Goal: Task Accomplishment & Management: Use online tool/utility

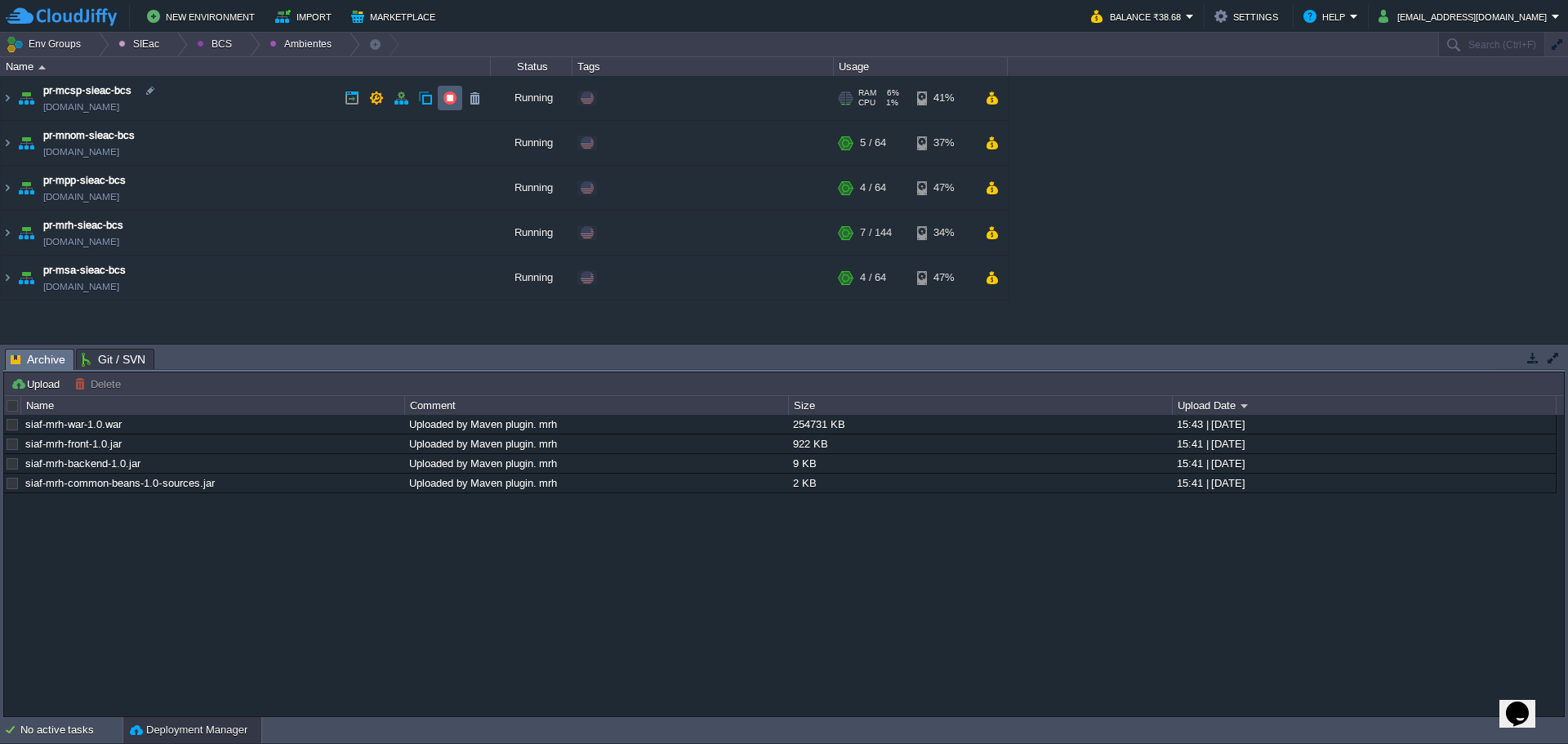
click at [454, 95] on button "button" at bounding box center [450, 98] width 15 height 15
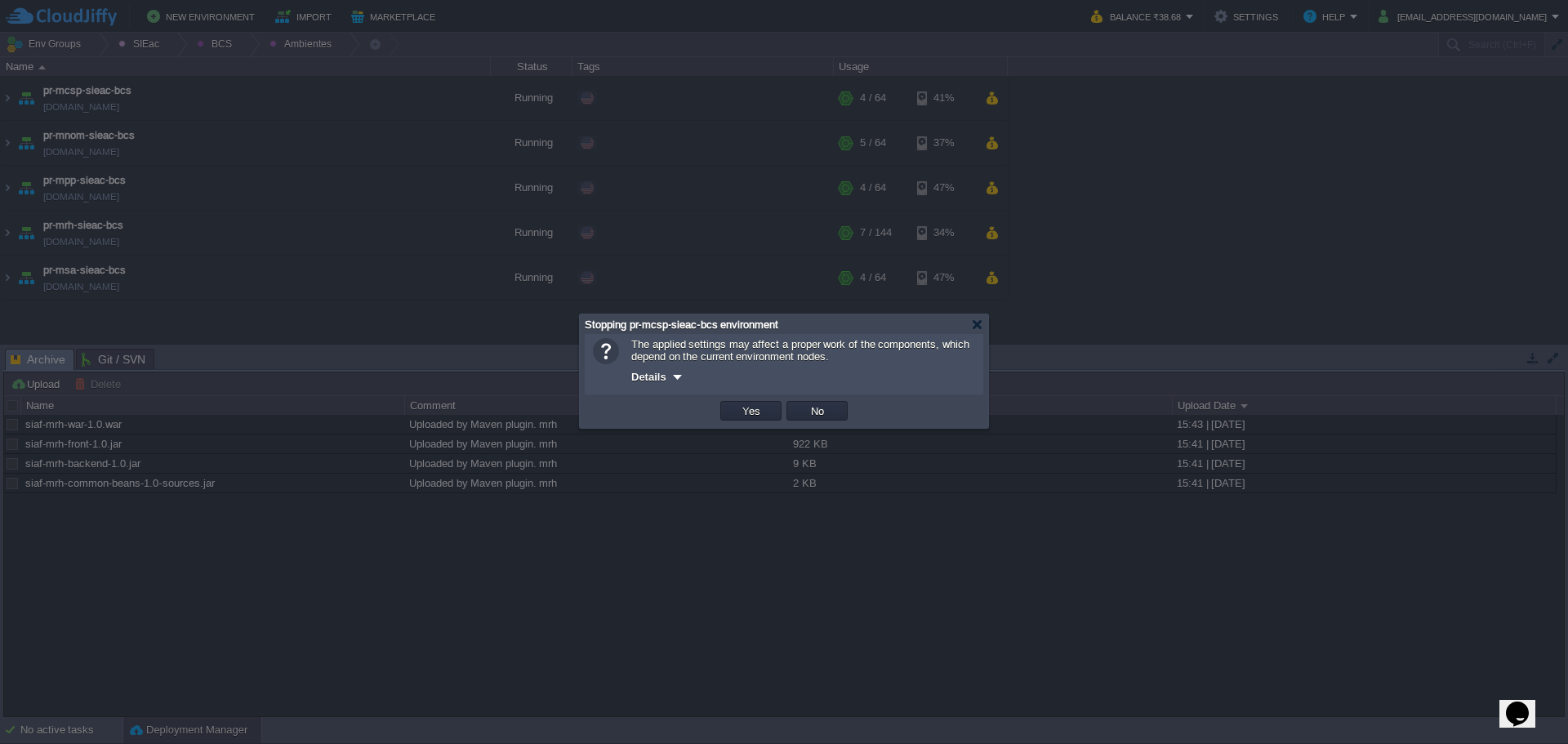
click at [758, 386] on div "Details" at bounding box center [803, 376] width 344 height 20
click at [745, 413] on button "Yes" at bounding box center [751, 410] width 28 height 15
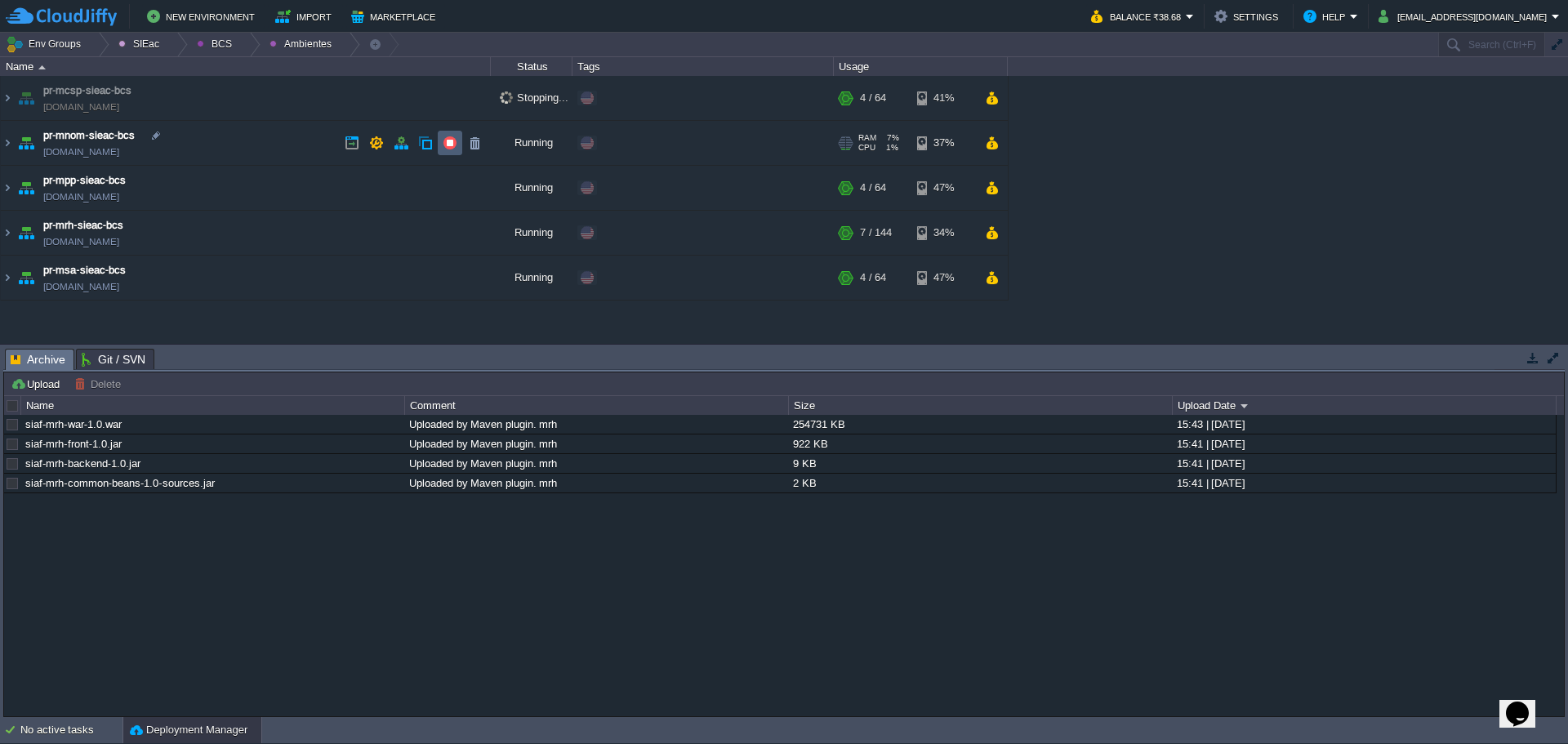
drag, startPoint x: 446, startPoint y: 149, endPoint x: 459, endPoint y: 158, distance: 15.8
click at [446, 149] on button "button" at bounding box center [450, 142] width 15 height 15
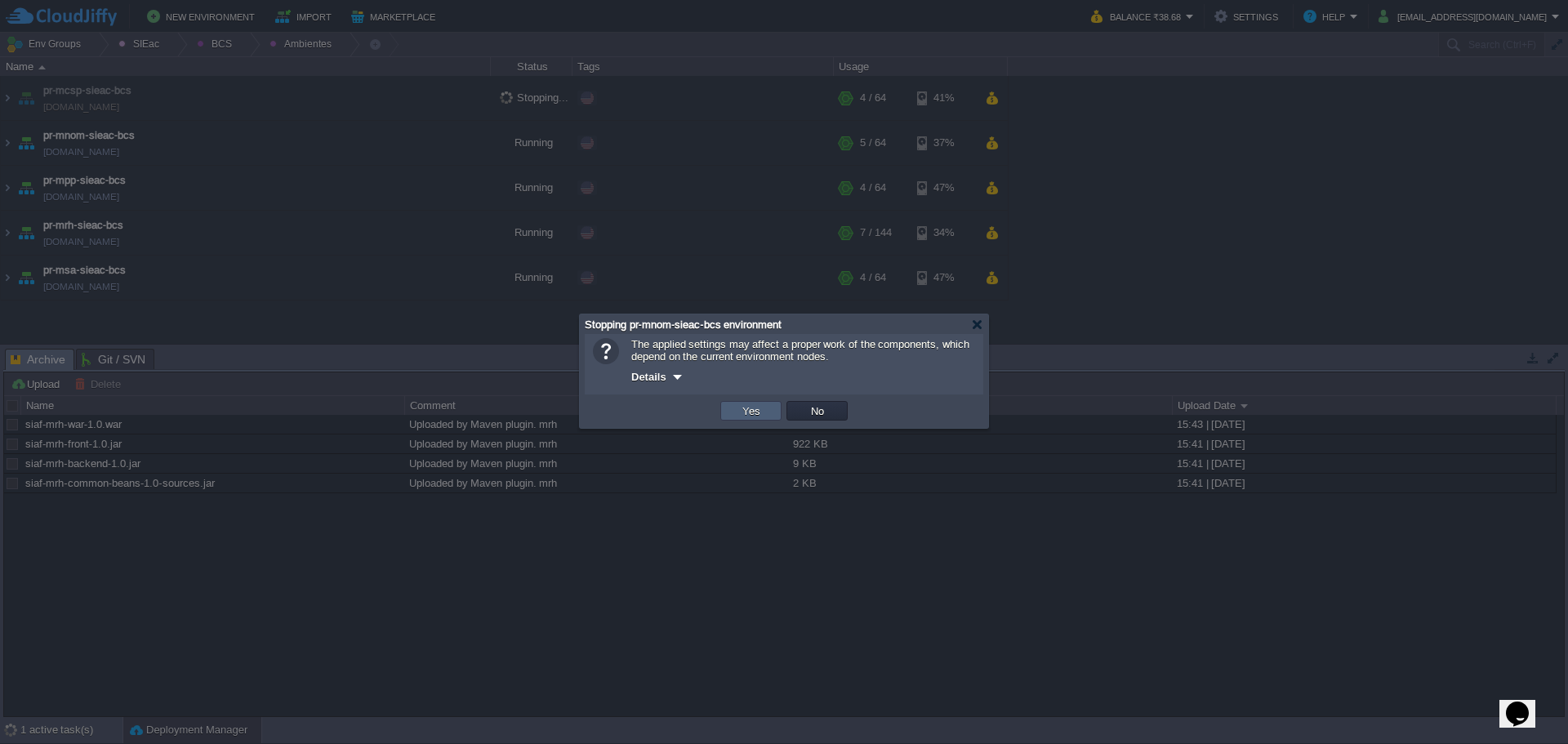
click at [741, 414] on button "Yes" at bounding box center [751, 410] width 28 height 15
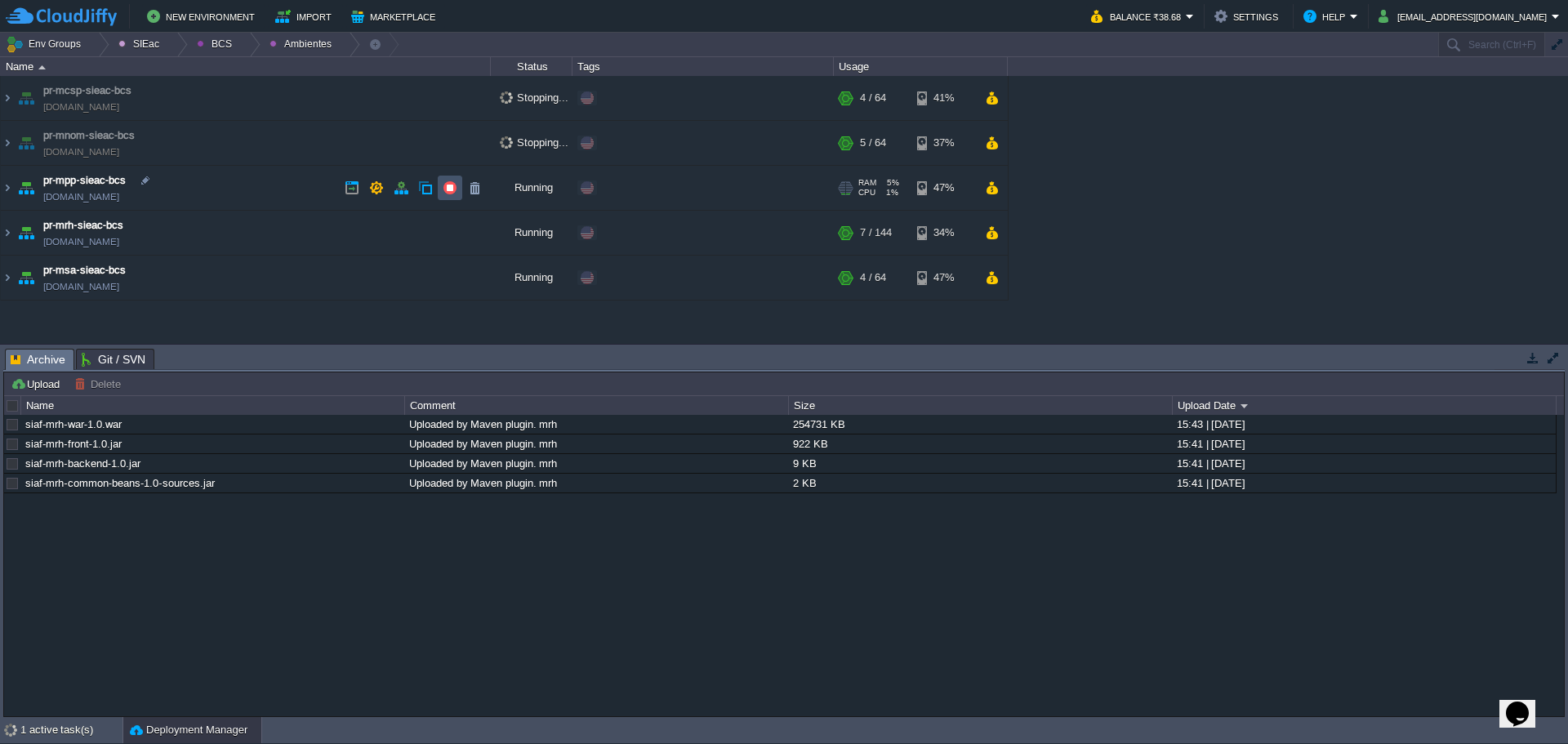
click at [446, 188] on button "button" at bounding box center [450, 187] width 15 height 15
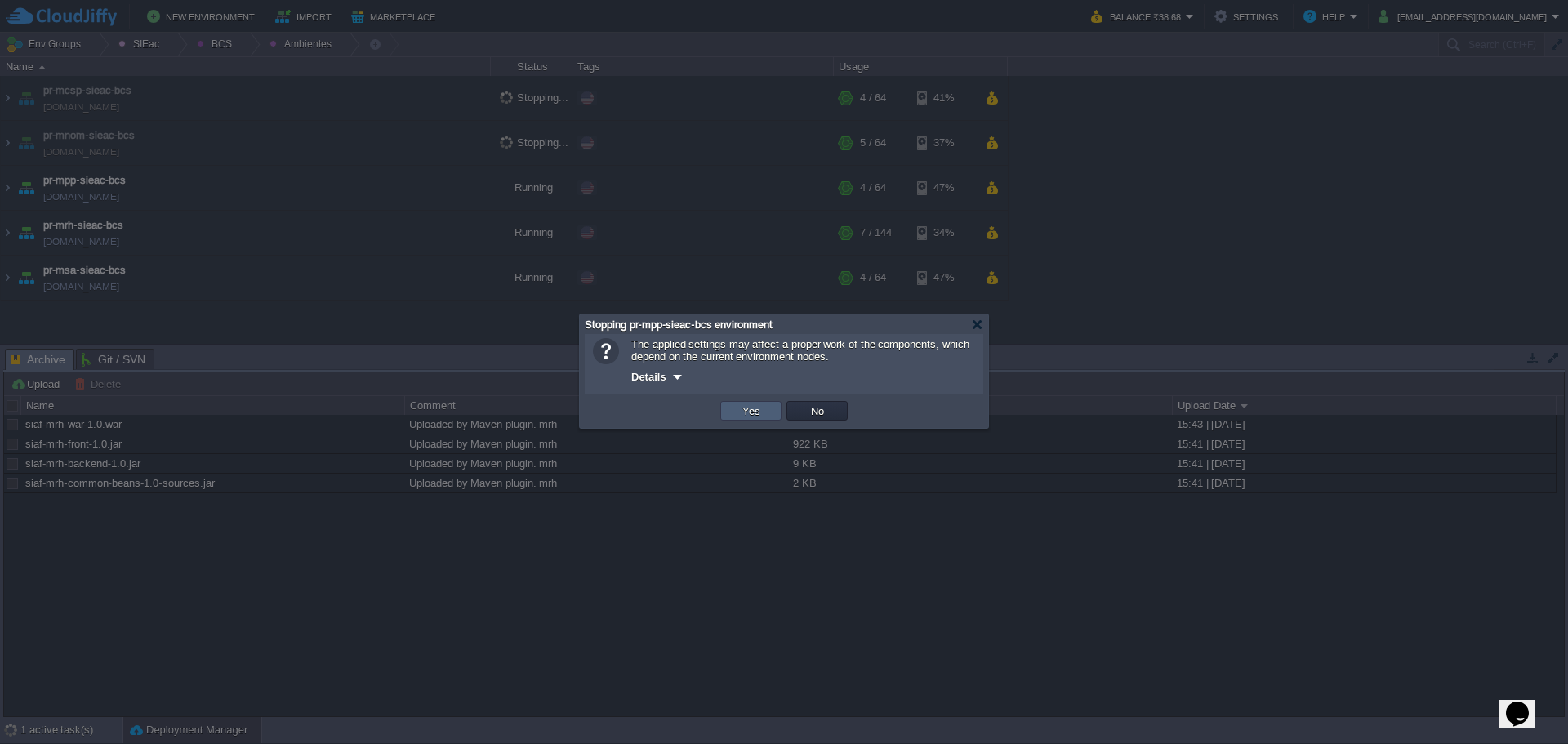
click at [741, 414] on button "Yes" at bounding box center [751, 410] width 28 height 15
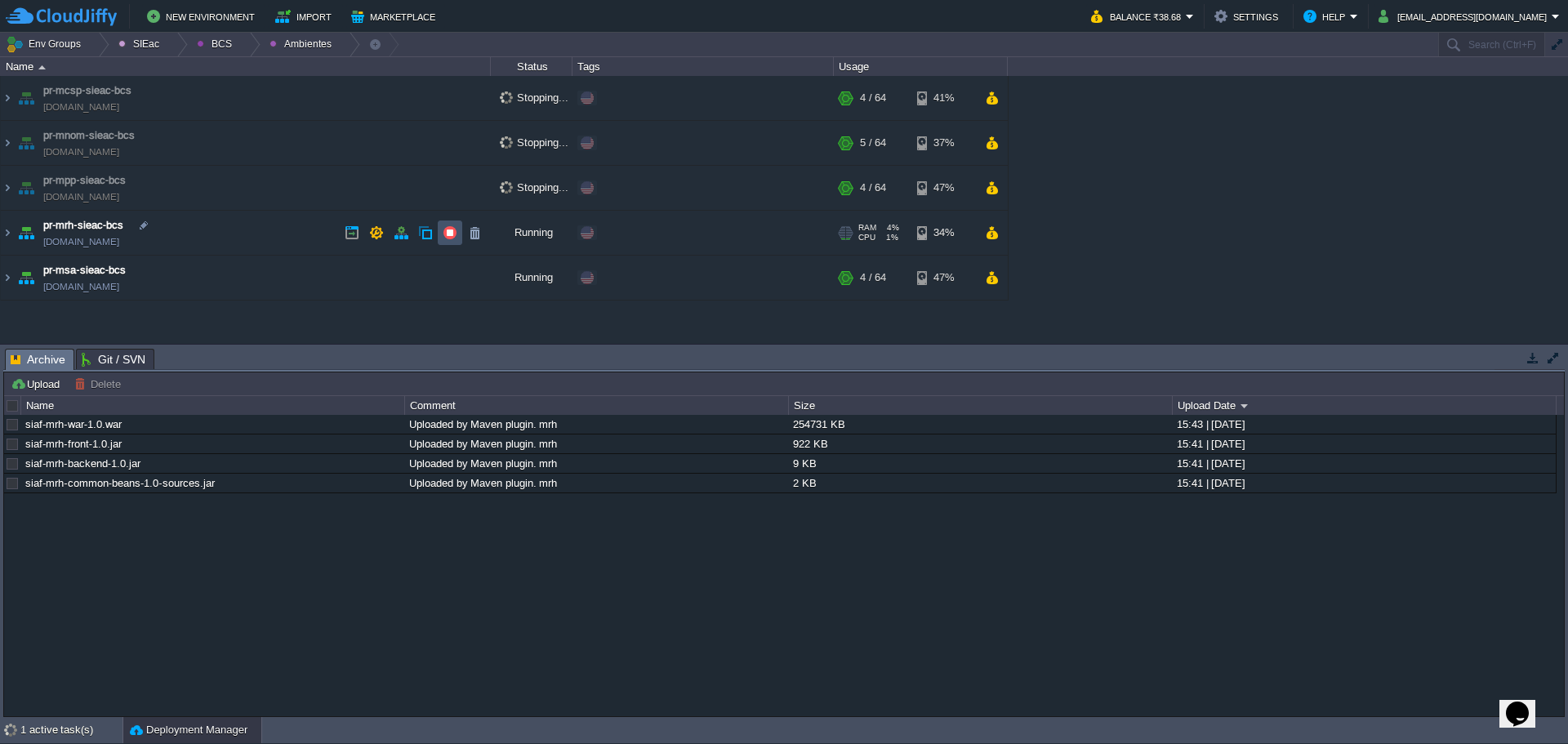
click at [447, 233] on button "button" at bounding box center [450, 232] width 15 height 15
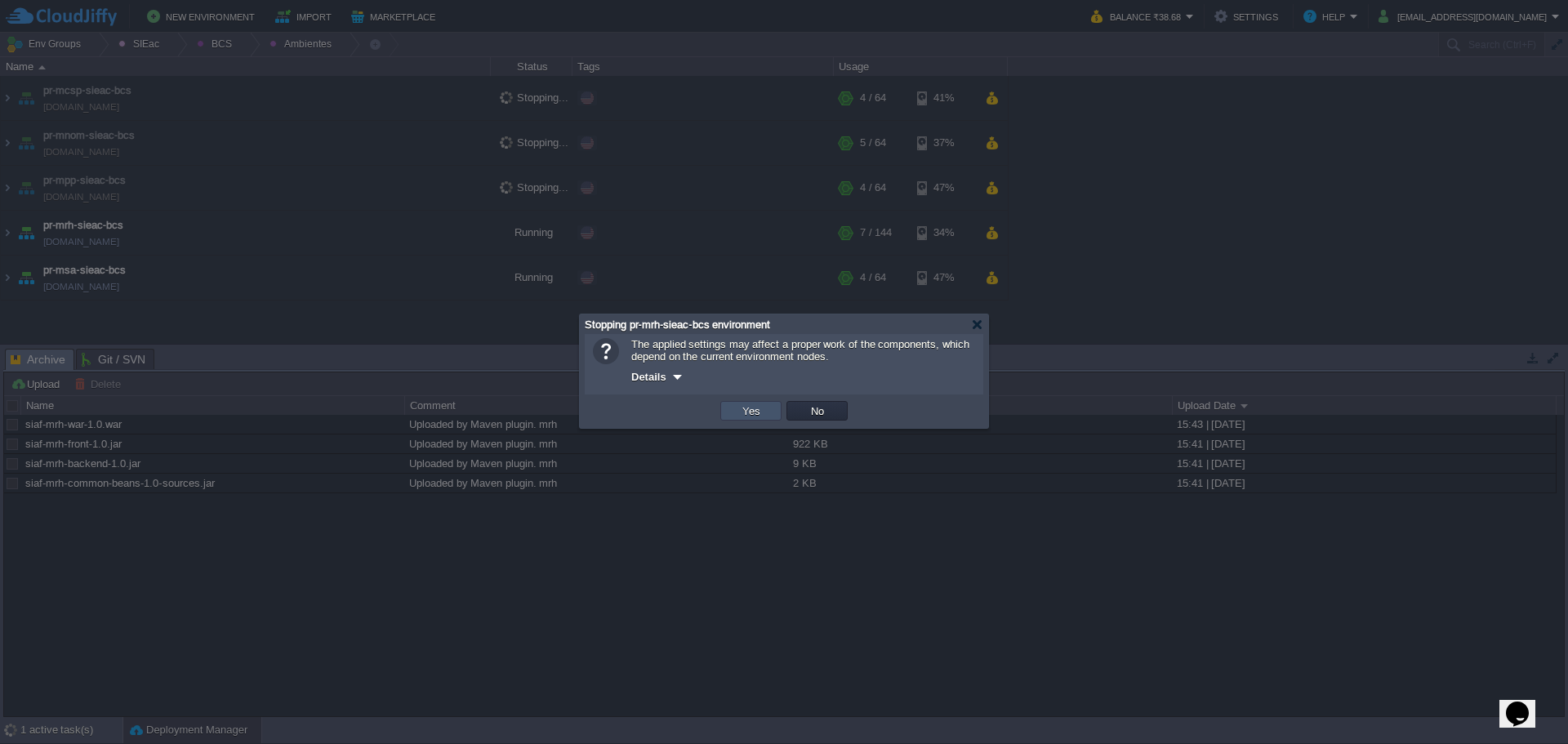
drag, startPoint x: 748, startPoint y: 413, endPoint x: 728, endPoint y: 414, distance: 20.0
click at [748, 413] on button "Yes" at bounding box center [751, 410] width 28 height 15
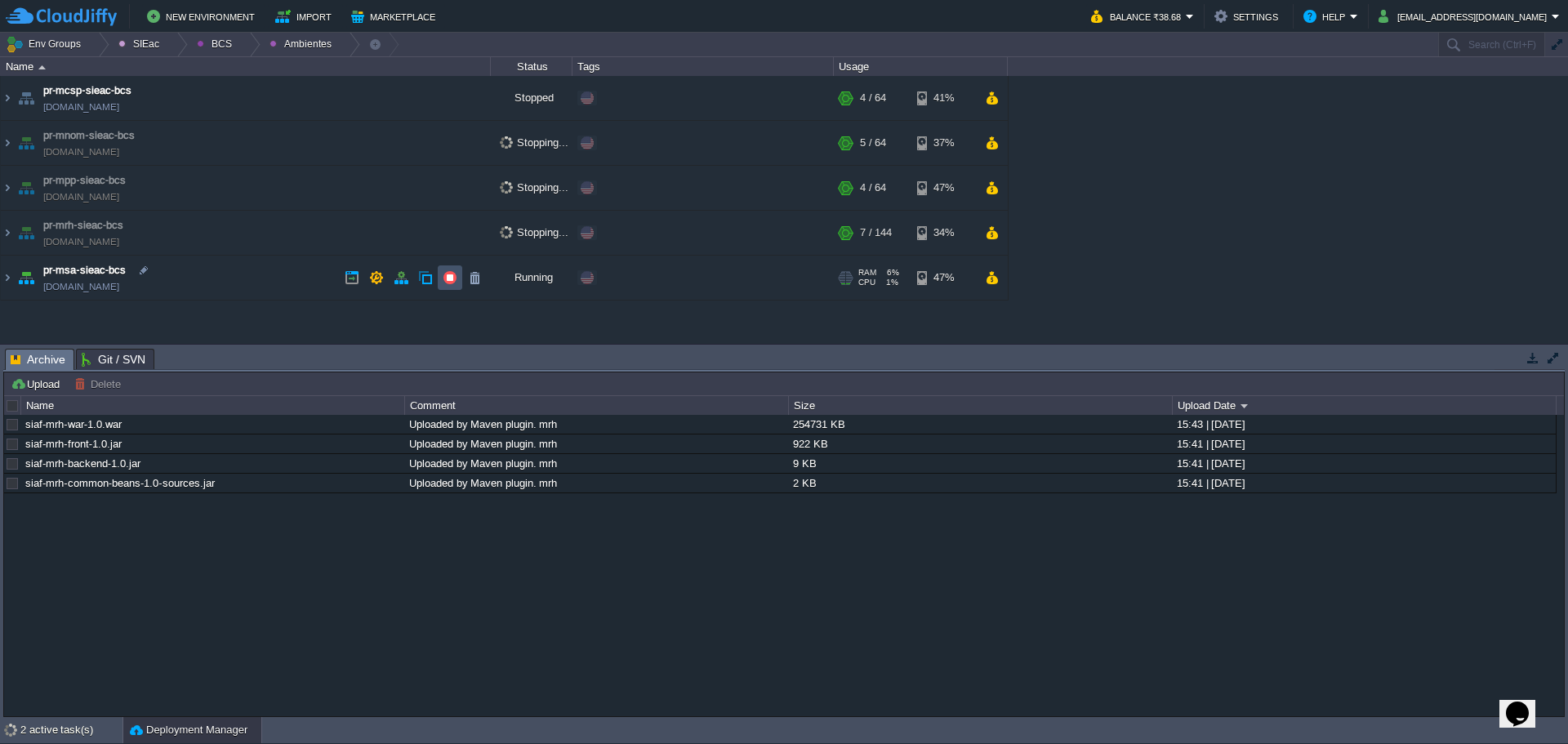
click at [449, 279] on button "button" at bounding box center [450, 277] width 15 height 15
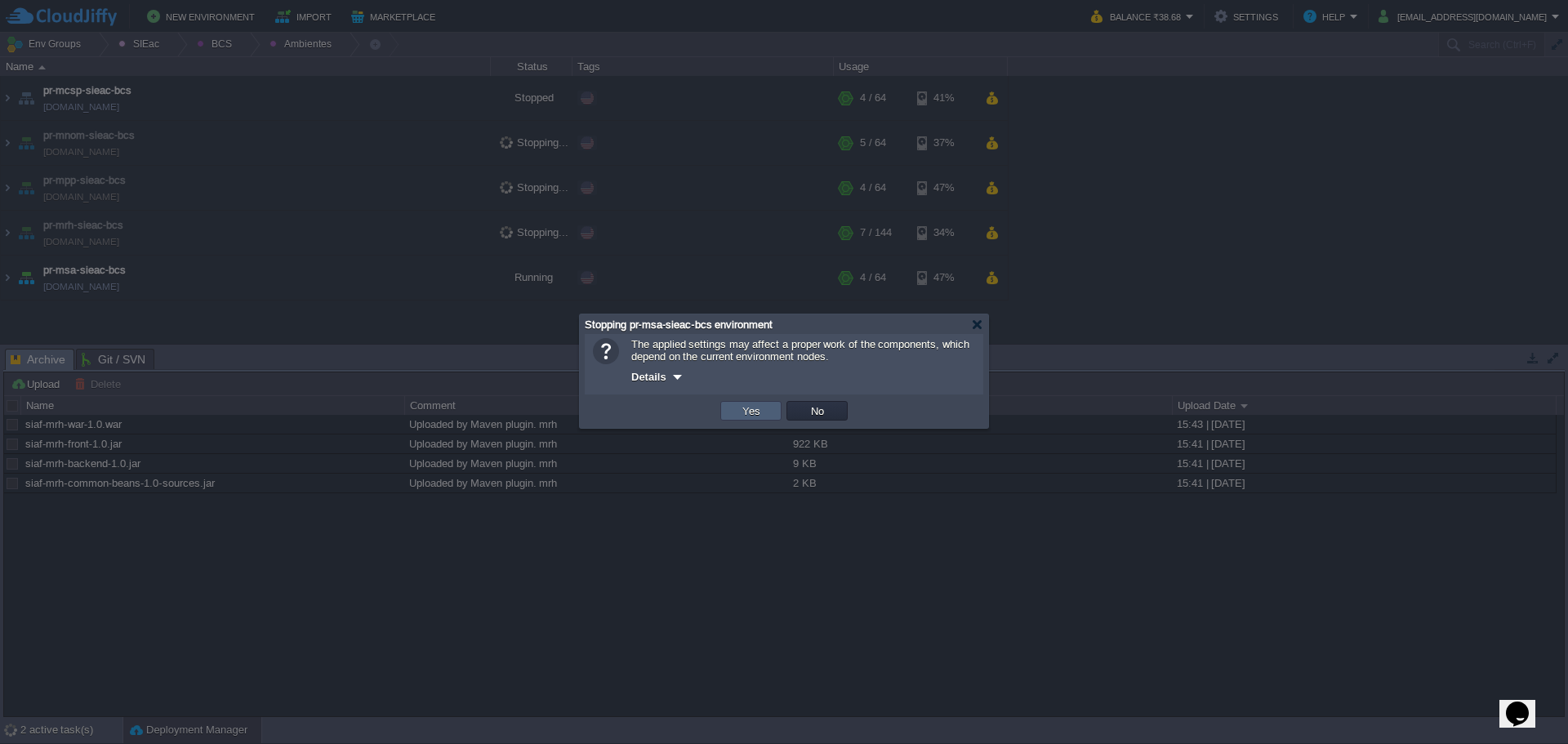
click at [769, 413] on td "Yes" at bounding box center [750, 410] width 61 height 20
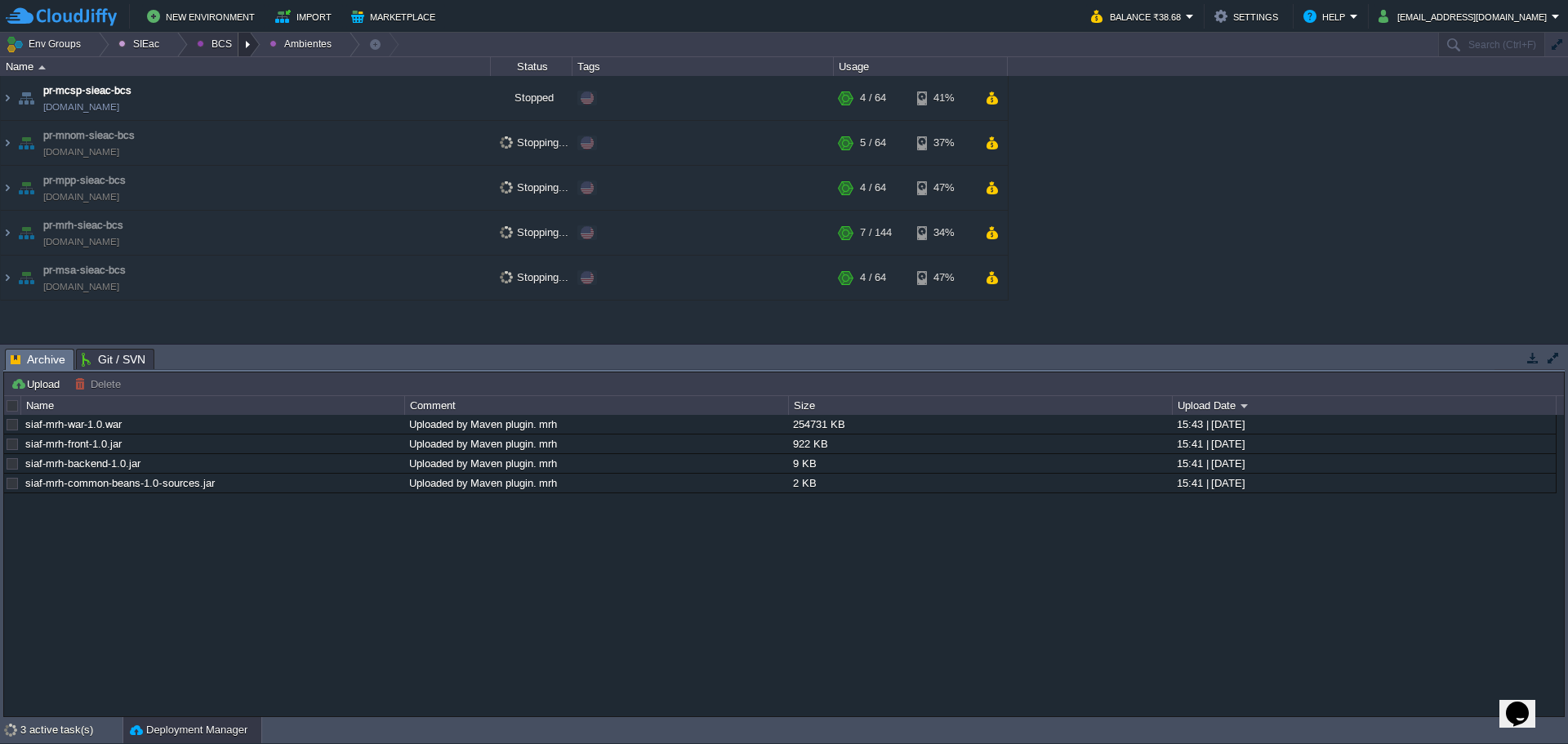
click at [242, 47] on div at bounding box center [250, 44] width 22 height 23
click at [246, 84] on span "Principales" at bounding box center [234, 89] width 53 height 12
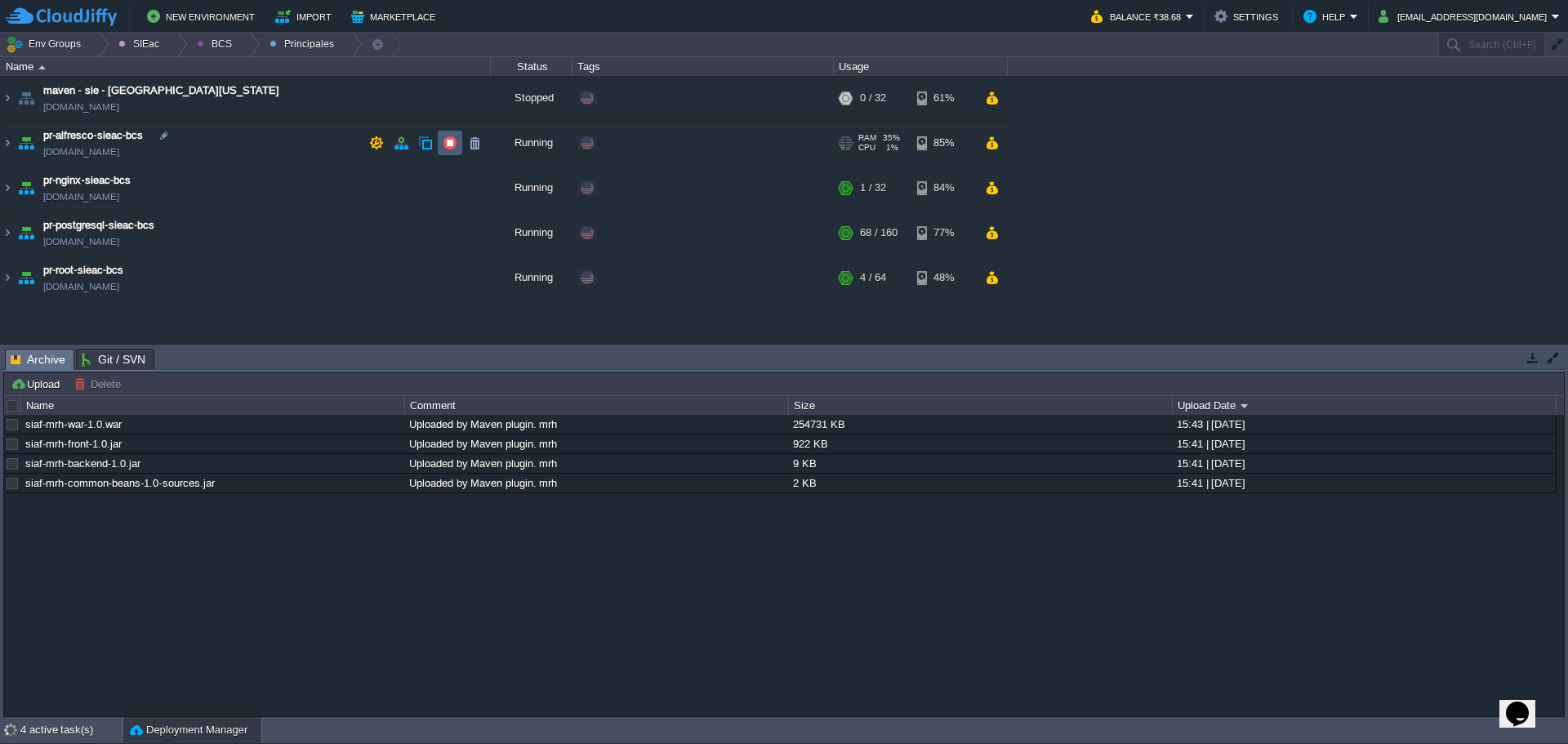
click at [443, 142] on td at bounding box center [450, 142] width 24 height 24
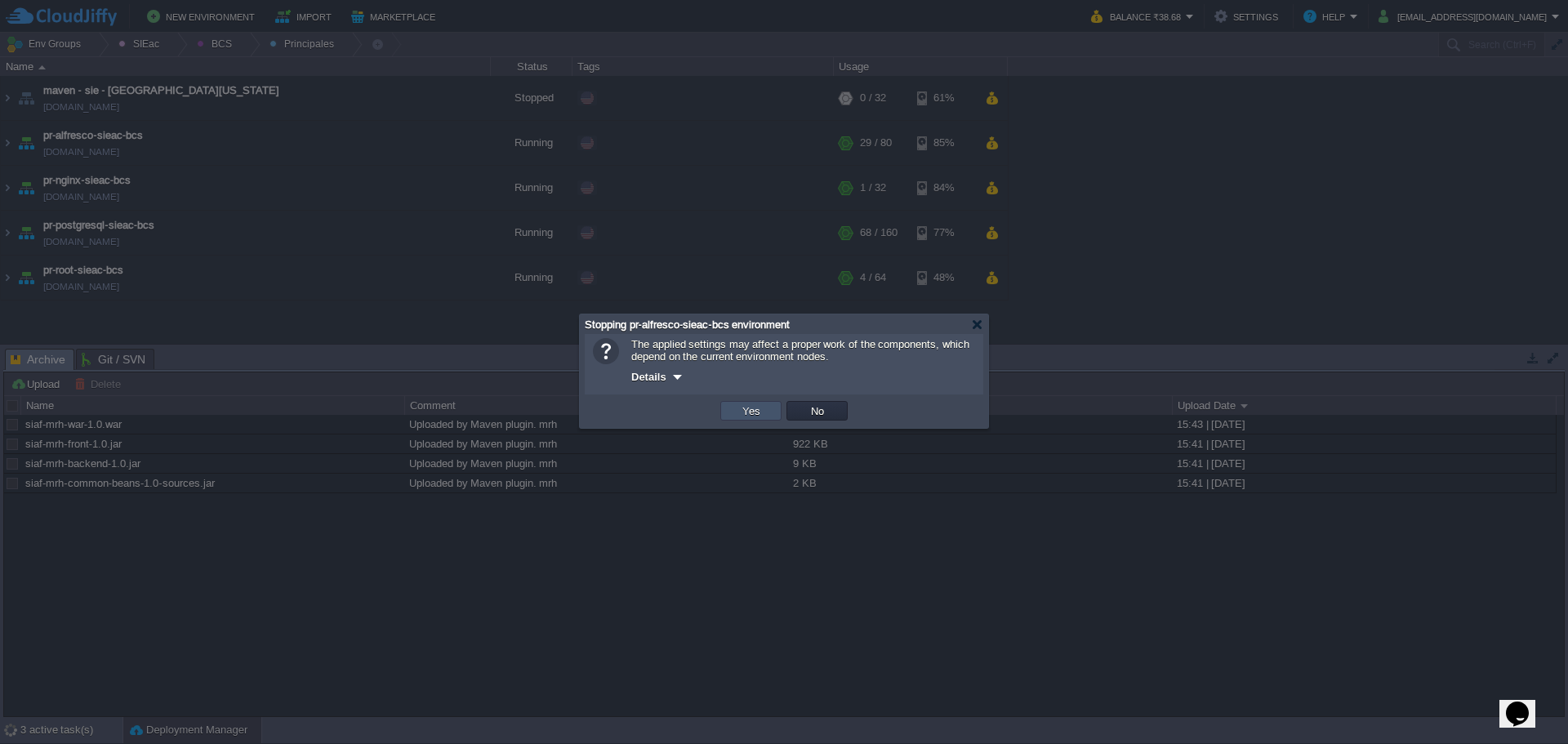
click at [746, 409] on button "Yes" at bounding box center [751, 410] width 28 height 15
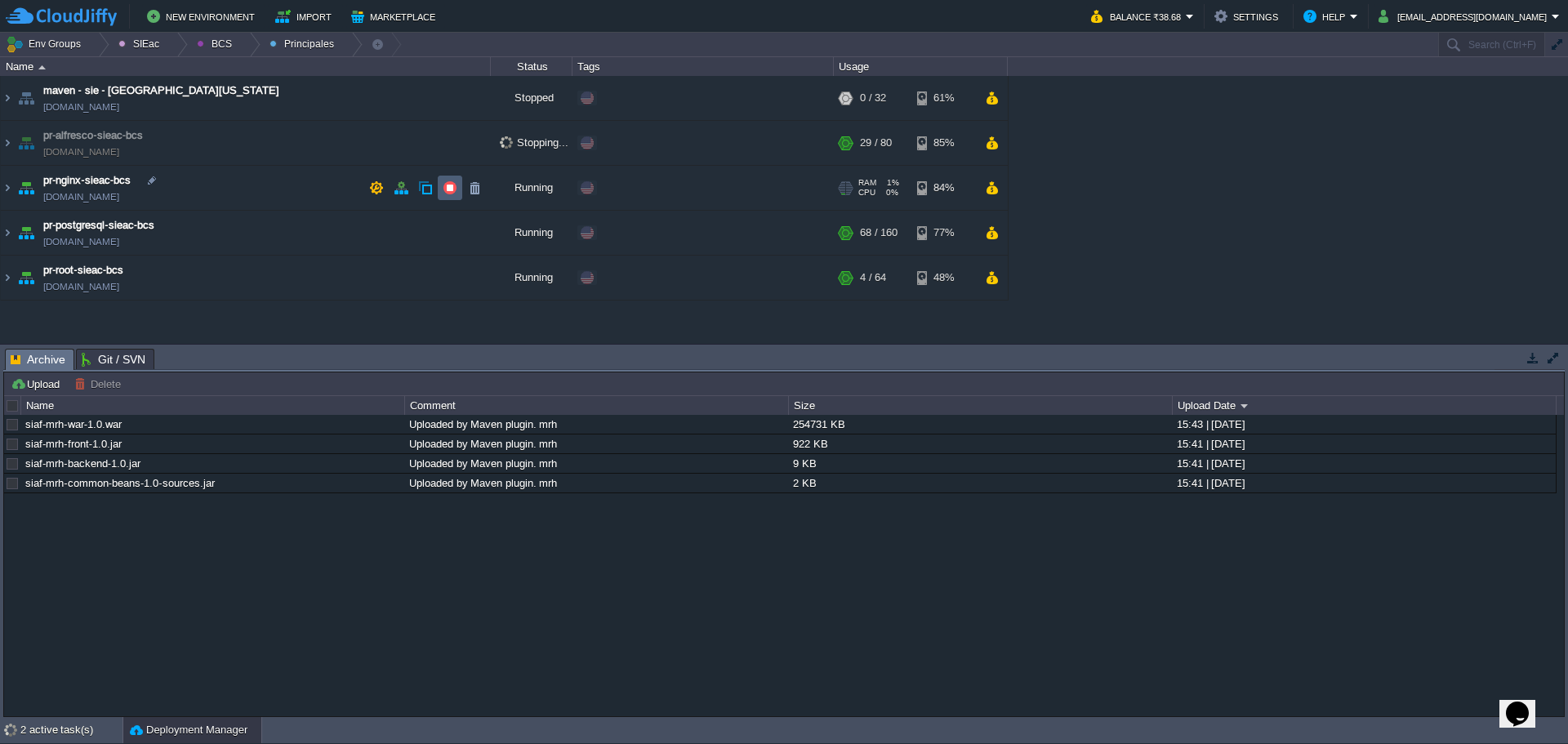
drag, startPoint x: 451, startPoint y: 187, endPoint x: 452, endPoint y: 195, distance: 8.1
click at [451, 186] on button "button" at bounding box center [450, 187] width 15 height 15
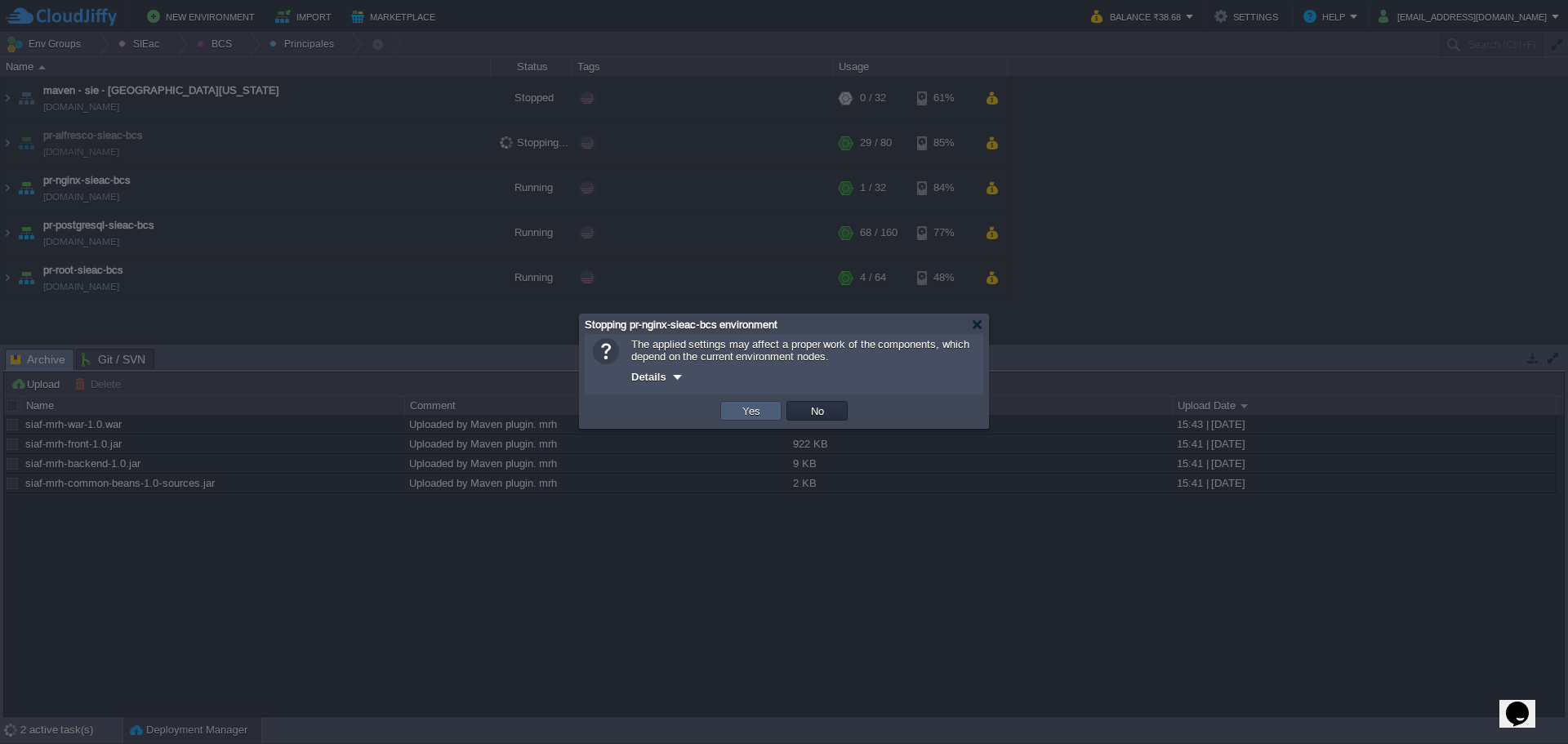
drag, startPoint x: 730, startPoint y: 410, endPoint x: 715, endPoint y: 410, distance: 15.0
click at [730, 410] on td "Yes" at bounding box center [750, 410] width 61 height 20
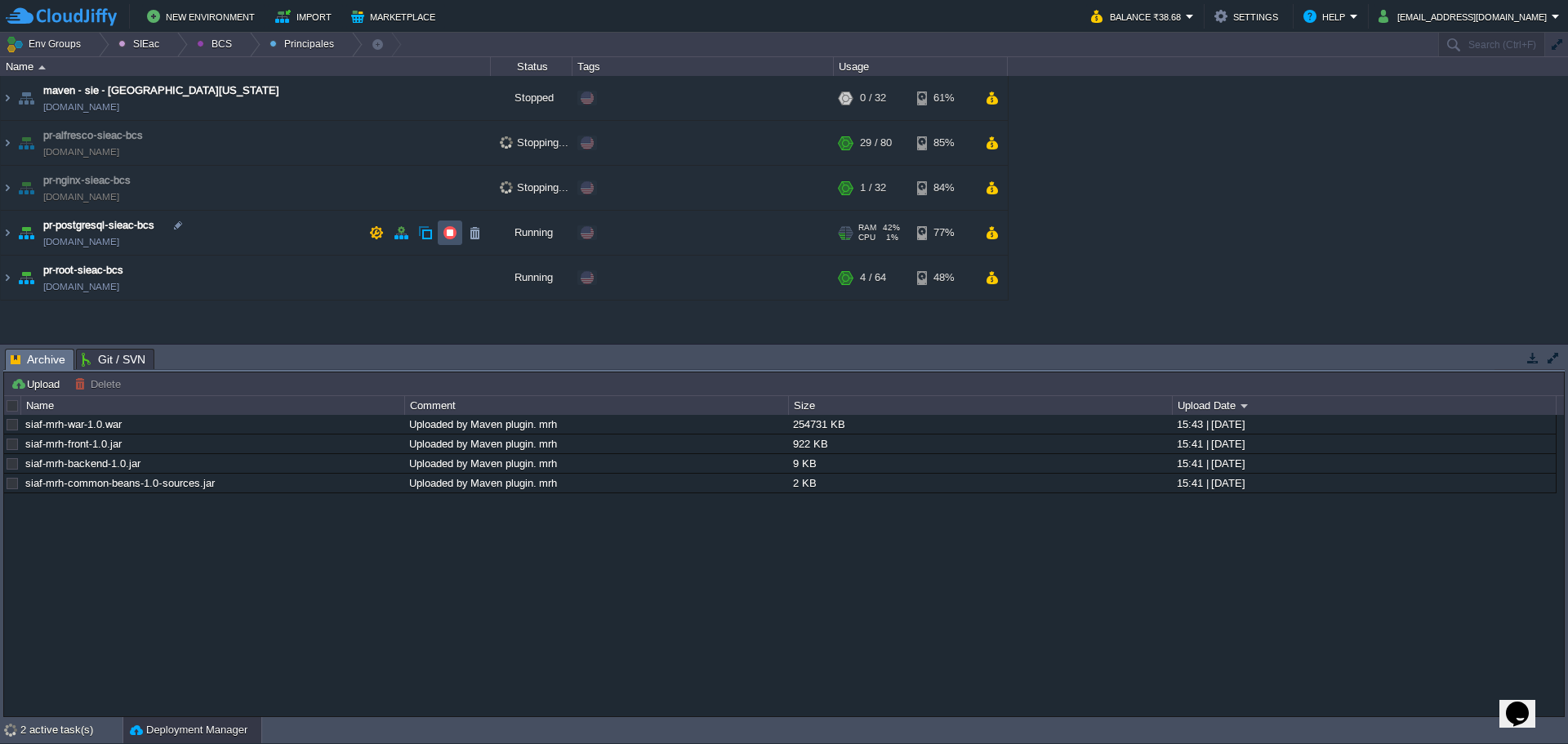
click at [452, 229] on button "button" at bounding box center [450, 232] width 15 height 15
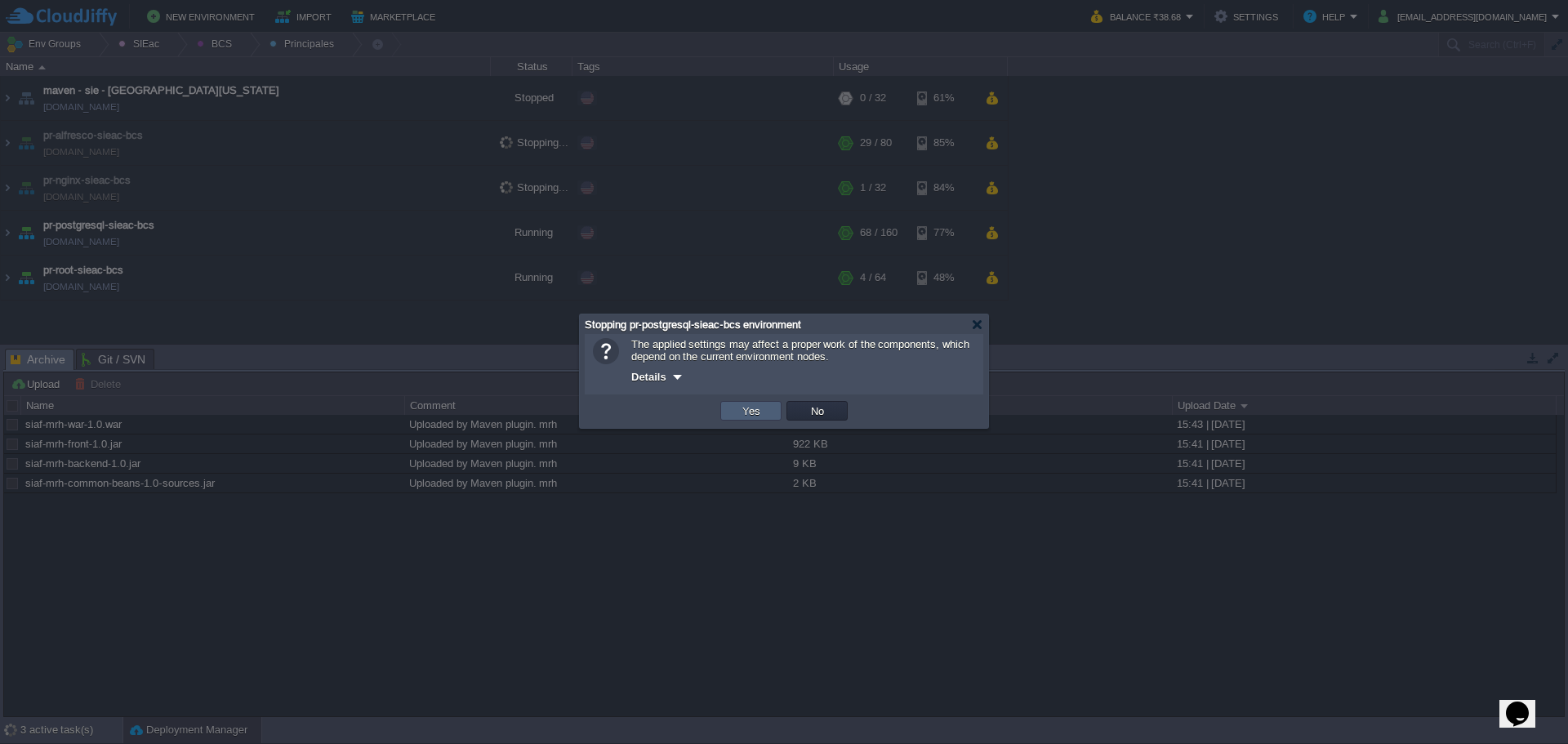
click at [743, 408] on button "Yes" at bounding box center [751, 410] width 28 height 15
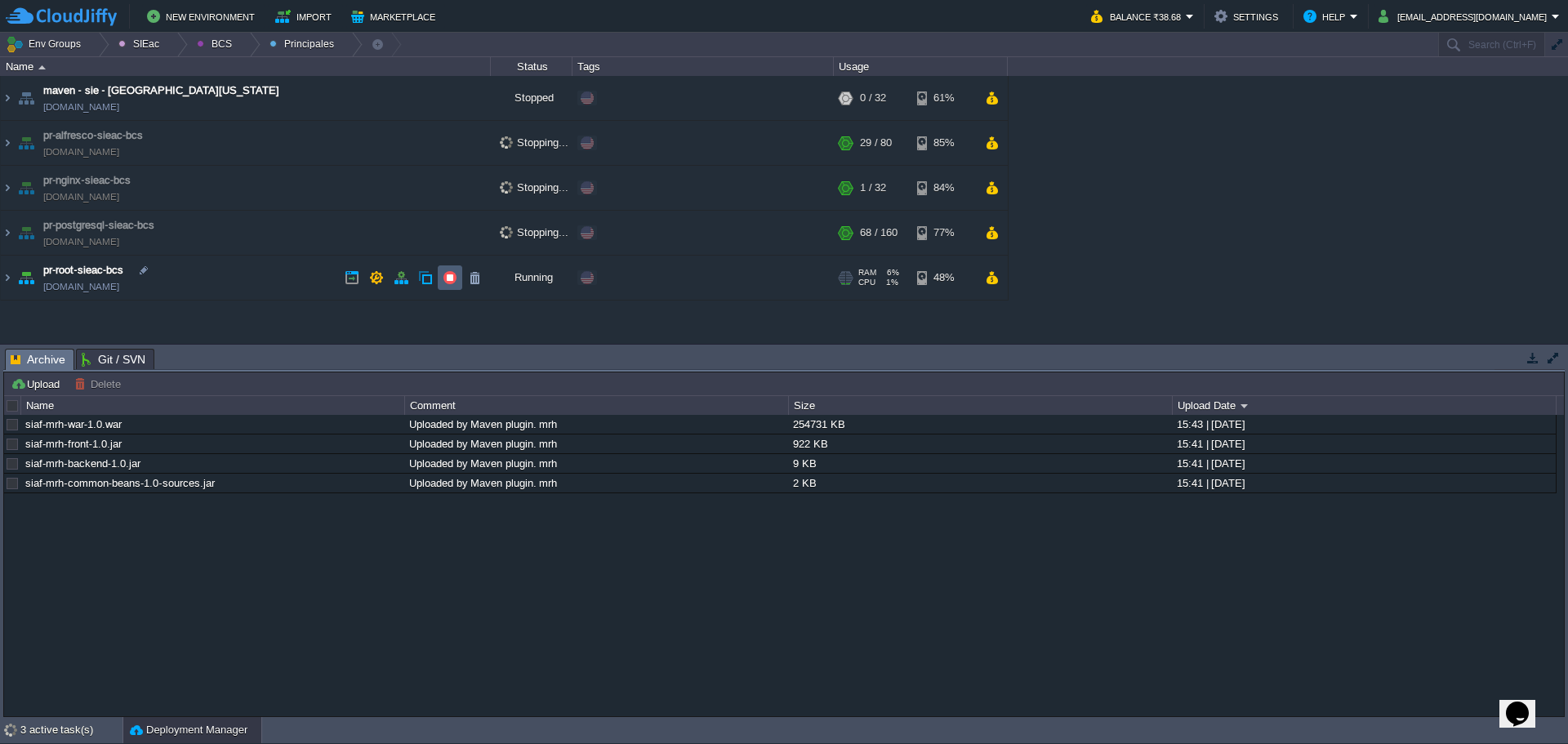
click at [460, 281] on td at bounding box center [450, 277] width 24 height 24
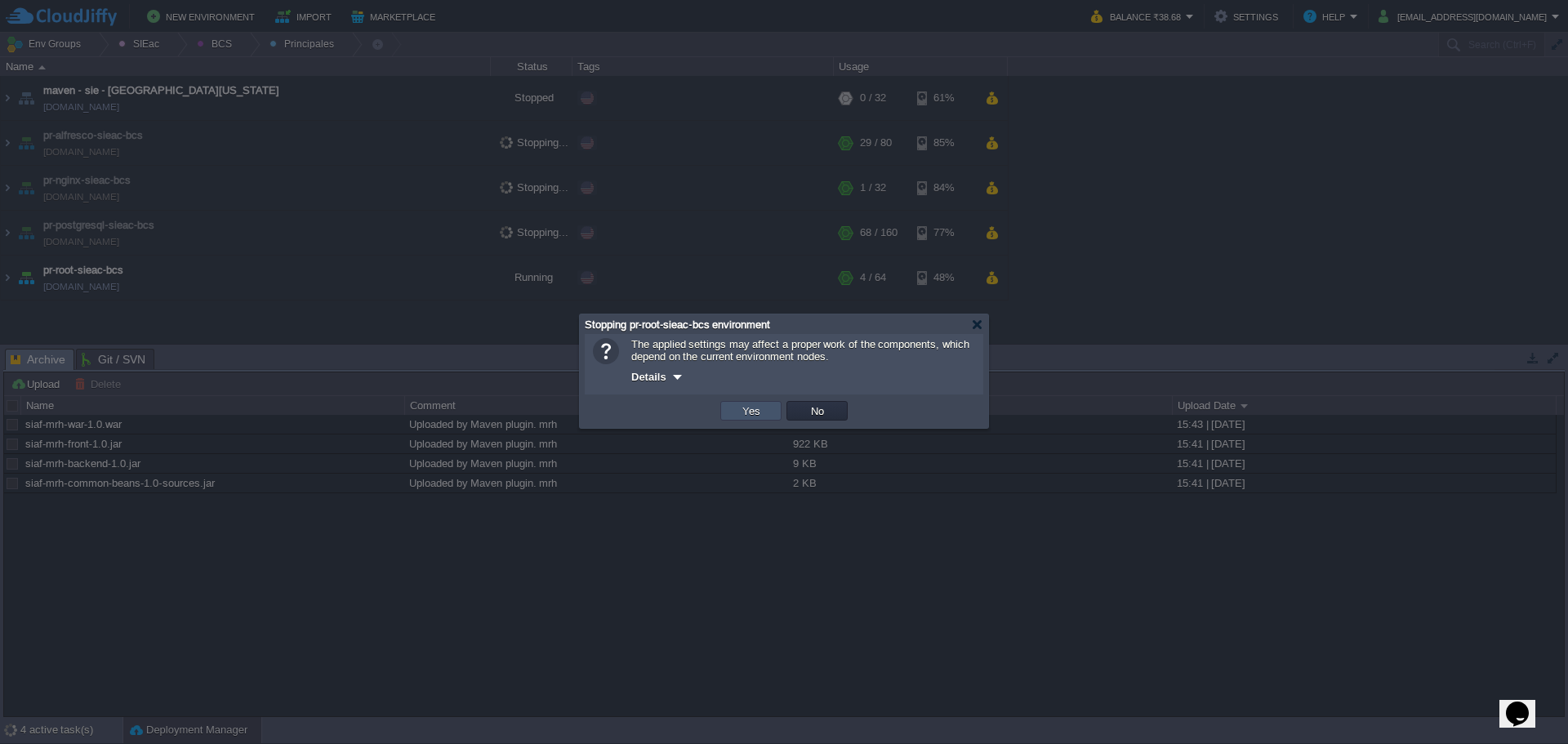
drag, startPoint x: 742, startPoint y: 413, endPoint x: 666, endPoint y: 376, distance: 84.5
click at [685, 381] on div "The applied settings may affect a proper work of the components, which depend o…" at bounding box center [783, 381] width 408 height 94
click at [666, 375] on span "Details" at bounding box center [648, 376] width 35 height 12
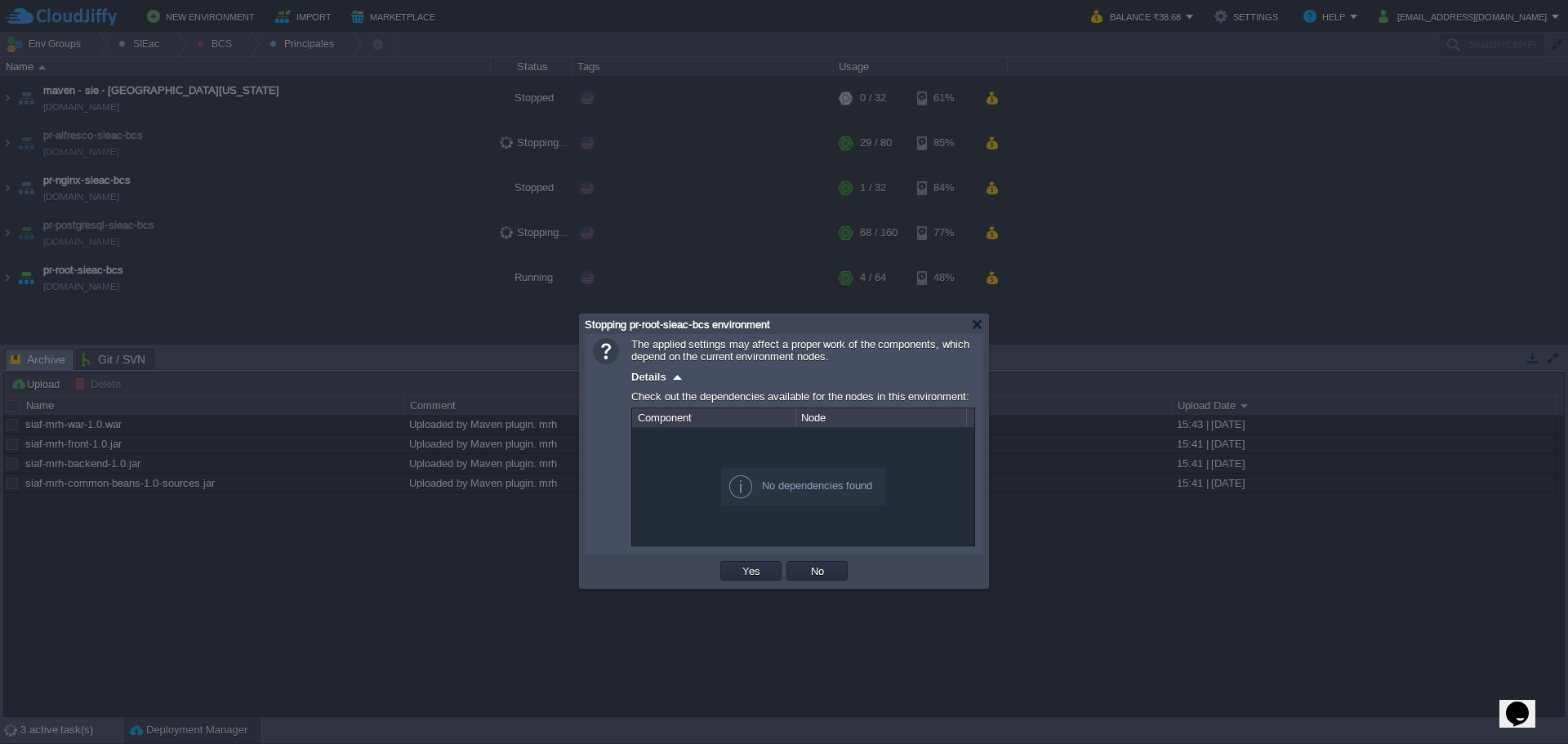
click at [805, 496] on div "No dependencies found" at bounding box center [803, 487] width 165 height 38
click at [734, 567] on td "Yes" at bounding box center [750, 571] width 61 height 20
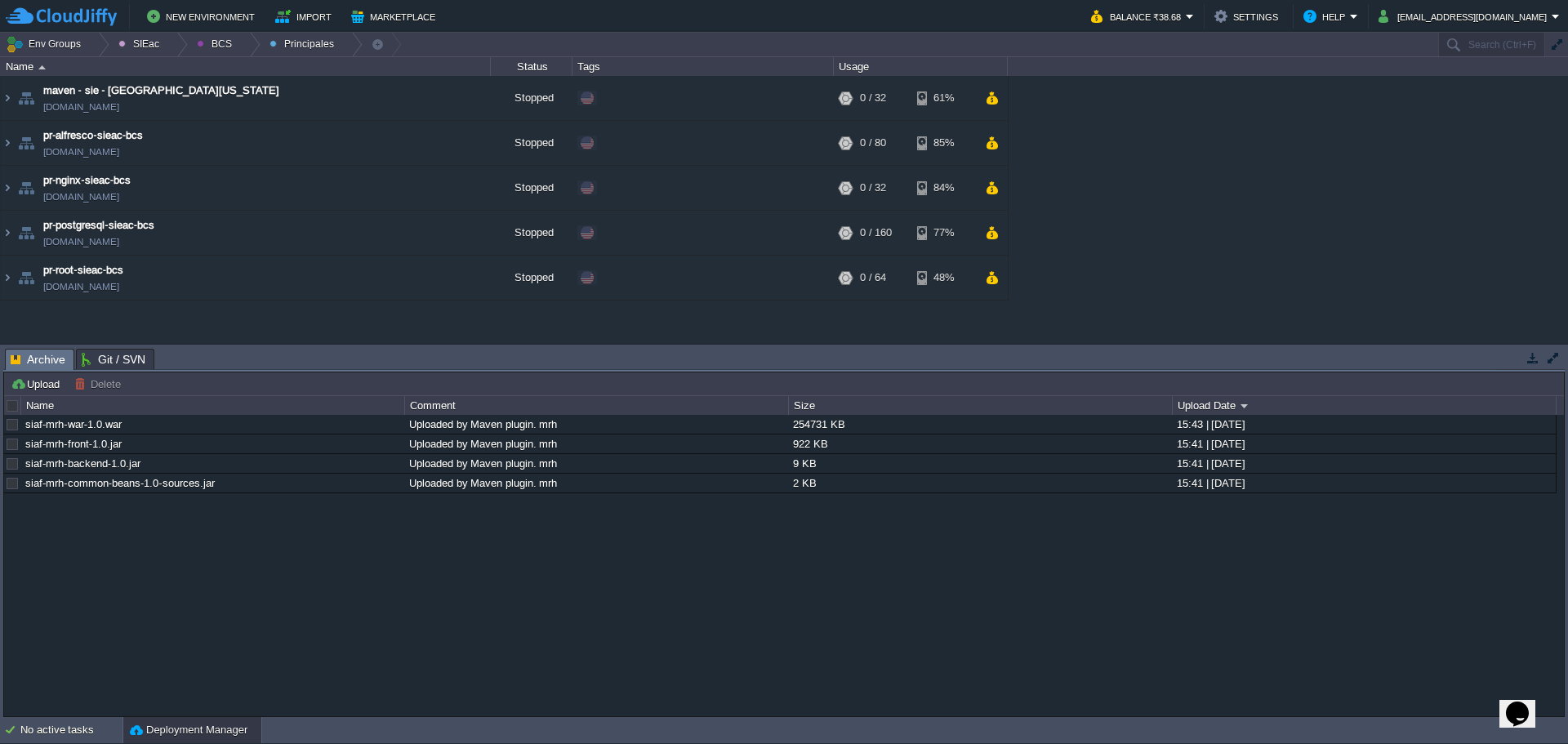
click at [1230, 208] on div "maven - sie - [GEOGRAPHIC_DATA][US_STATE] [DOMAIN_NAME] Stopped Edit RAM 0% CPU…" at bounding box center [784, 209] width 1568 height 267
click at [821, 663] on div "siaf-mrh-war-1.0.war Uploaded by Maven plugin. mrh 254731 KB 15:43 | [DATE] sia…" at bounding box center [784, 564] width 1559 height 300
click at [1262, 633] on div "siaf-mrh-war-1.0.war Uploaded by Maven plugin. mrh 254731 KB 15:43 | [DATE] sia…" at bounding box center [784, 564] width 1559 height 300
click at [759, 608] on div "siaf-mrh-war-1.0.war Uploaded by Maven plugin. mrh 254731 KB 15:43 | [DATE] sia…" at bounding box center [784, 564] width 1559 height 300
